Goal: Task Accomplishment & Management: Use online tool/utility

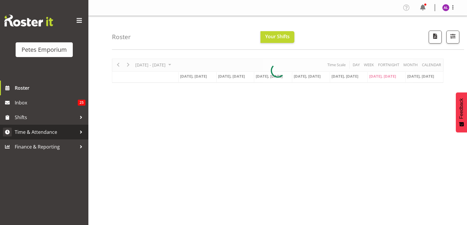
click at [79, 135] on div at bounding box center [81, 132] width 9 height 9
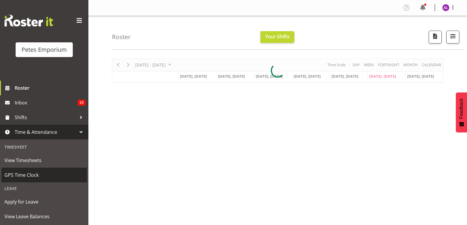
click at [27, 177] on span "GPS Time Clock" at bounding box center [44, 175] width 80 height 9
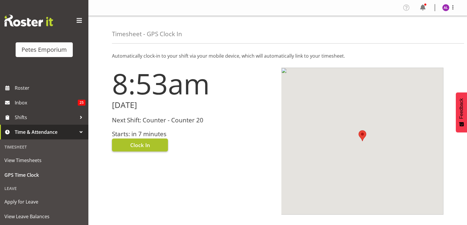
click at [124, 148] on button "Clock In" at bounding box center [140, 145] width 56 height 13
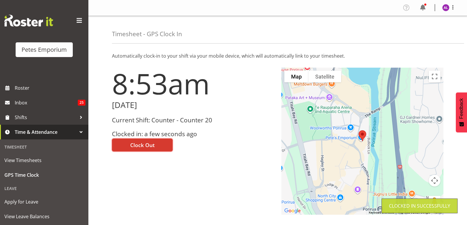
click at [445, 10] on img at bounding box center [445, 7] width 7 height 7
click at [430, 31] on link "Log Out" at bounding box center [428, 31] width 57 height 11
